Goal: Transaction & Acquisition: Purchase product/service

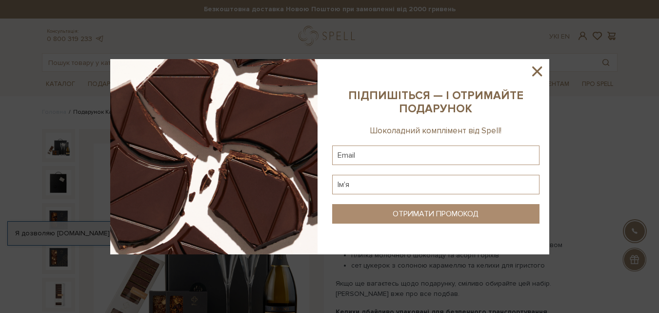
click at [542, 65] on icon at bounding box center [537, 71] width 17 height 17
